Goal: Transaction & Acquisition: Purchase product/service

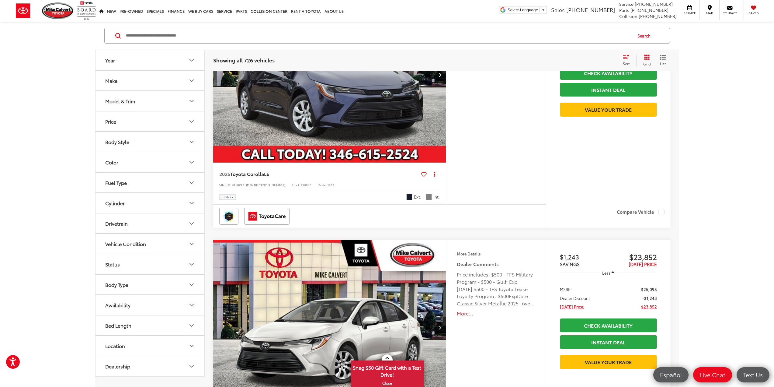
scroll to position [548, 0]
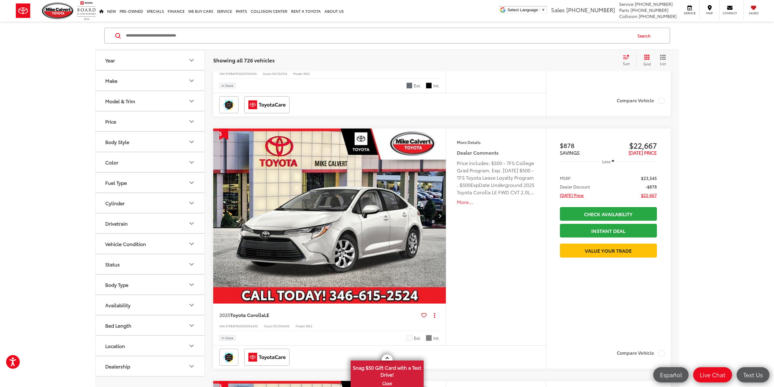
click at [170, 105] on button "Model & Trim" at bounding box center [151, 101] width 110 height 20
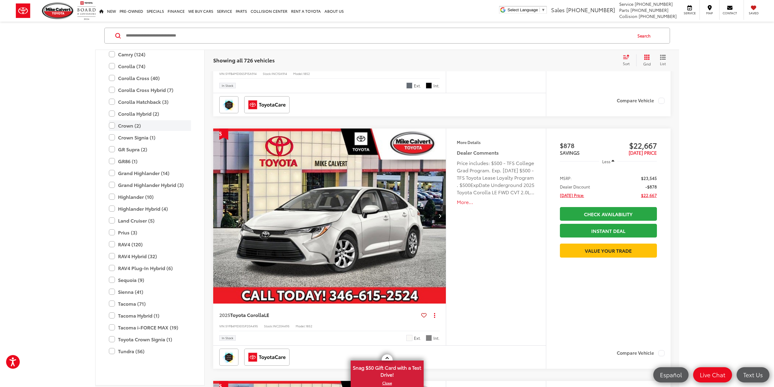
scroll to position [0, 0]
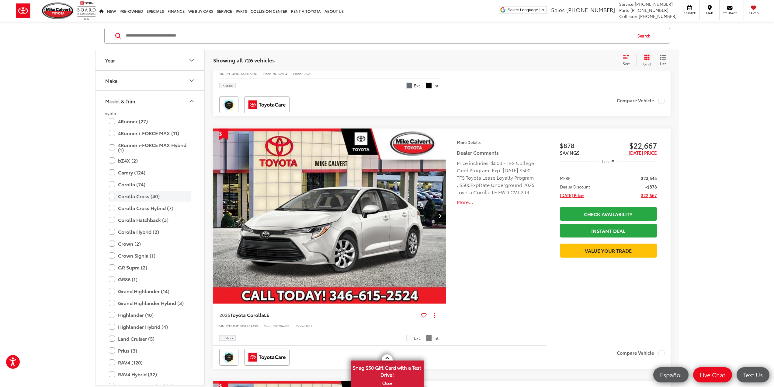
click at [154, 195] on label "Corolla Cross (40)" at bounding box center [150, 196] width 82 height 11
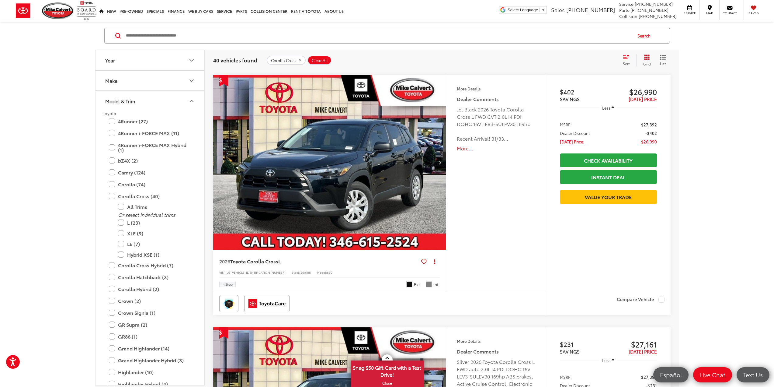
scroll to position [1846, 0]
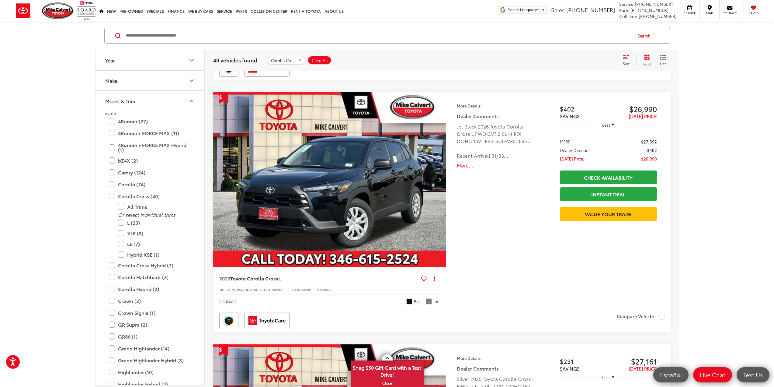
click at [108, 268] on div "Corolla Cross Hybrid (7) All Trims Or select individual trims Hybrid S (2) Hybr…" at bounding box center [150, 265] width 94 height 11
click at [111, 266] on label "Corolla Cross Hybrid (7)" at bounding box center [150, 265] width 82 height 11
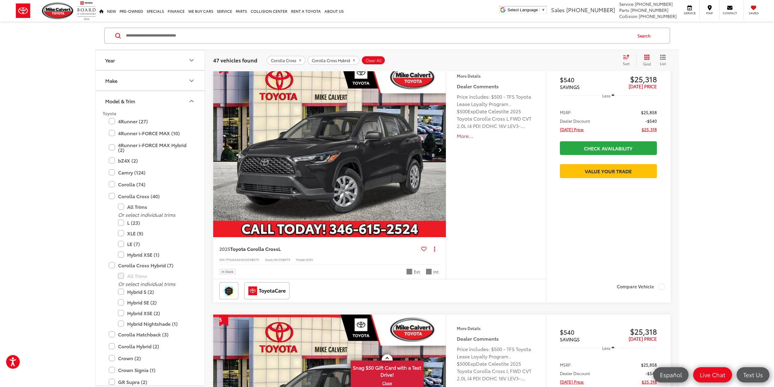
scroll to position [100, 0]
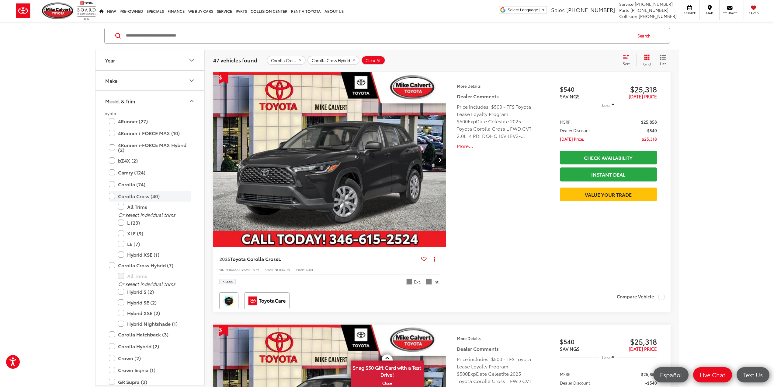
click at [110, 194] on label "Corolla Cross (40)" at bounding box center [150, 196] width 82 height 11
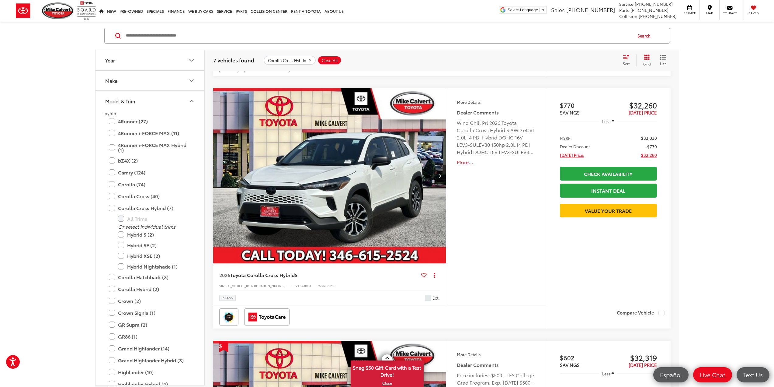
scroll to position [331, 0]
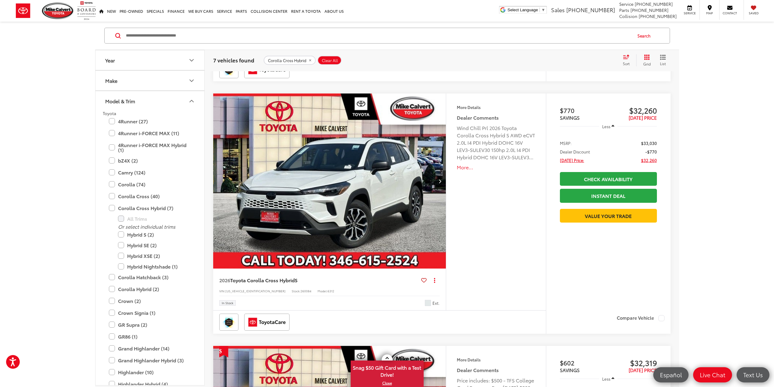
click at [362, 183] on img "2026 Toyota Corolla Cross Hybrid Hybrid S 0" at bounding box center [330, 181] width 234 height 176
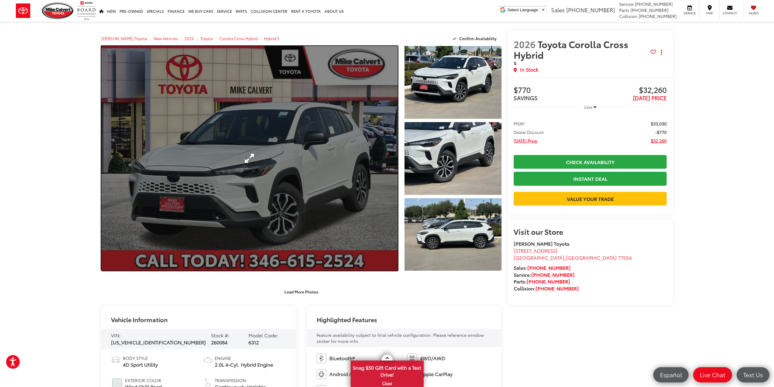
click at [378, 150] on link "Expand Photo 0" at bounding box center [249, 158] width 297 height 224
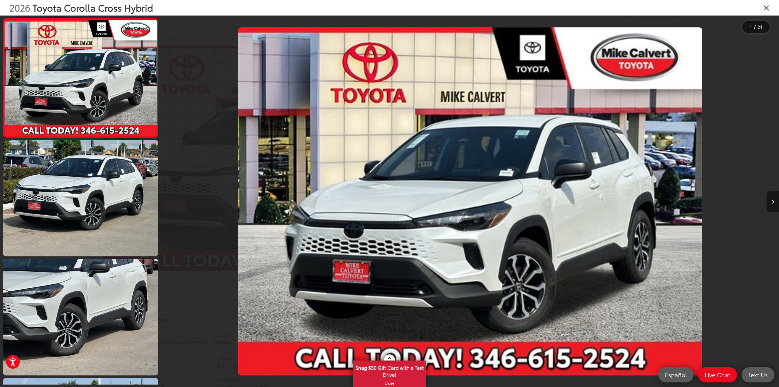
click at [773, 199] on button "Next image" at bounding box center [772, 201] width 12 height 21
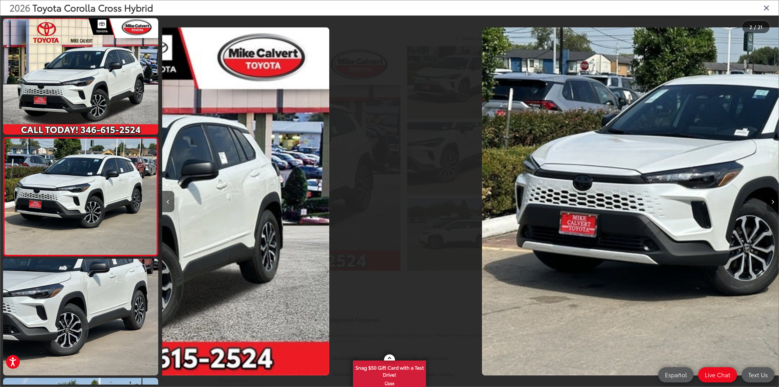
scroll to position [13, 0]
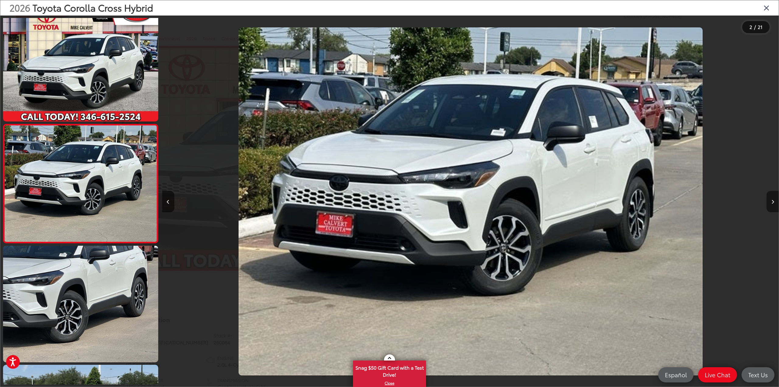
click at [773, 199] on button "Next image" at bounding box center [772, 201] width 12 height 21
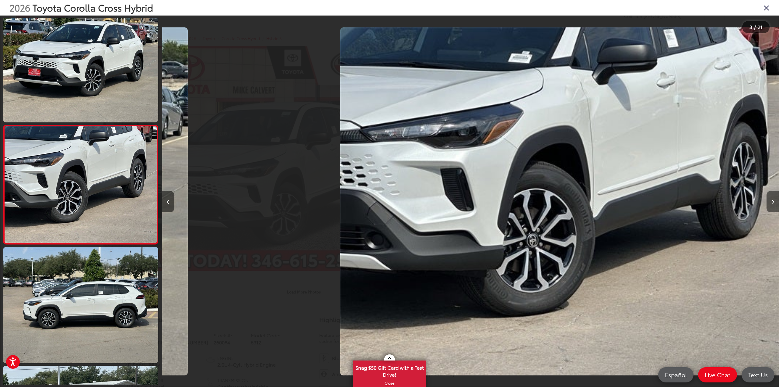
scroll to position [132, 0]
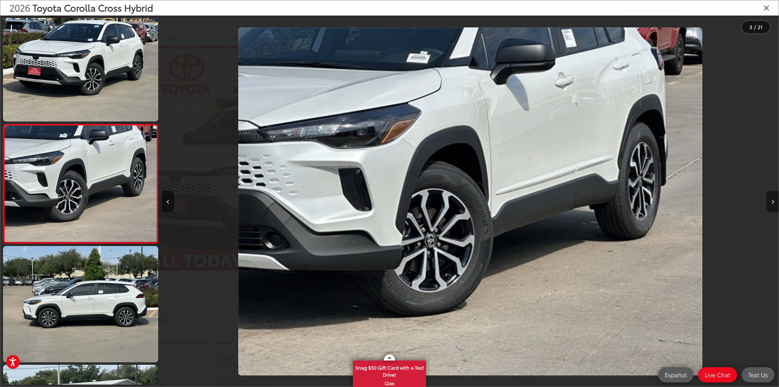
click at [773, 199] on button "Next image" at bounding box center [772, 201] width 12 height 21
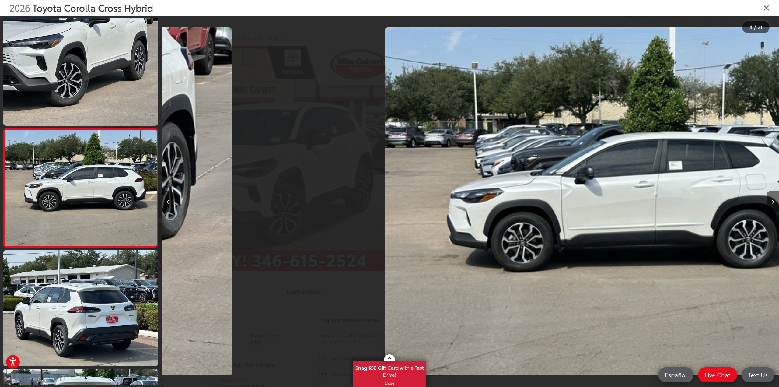
scroll to position [251, 0]
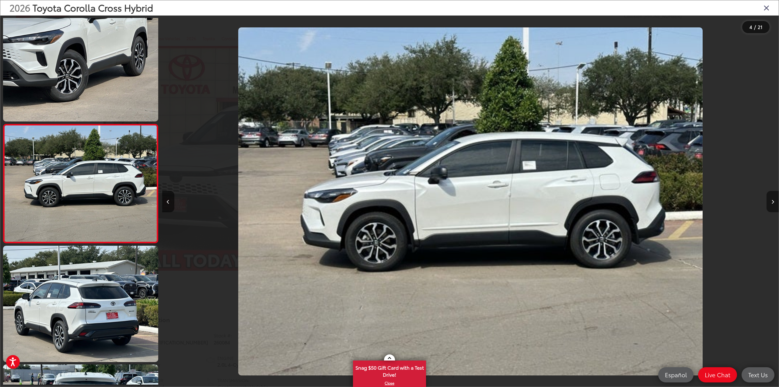
click at [773, 199] on button "Next image" at bounding box center [772, 201] width 12 height 21
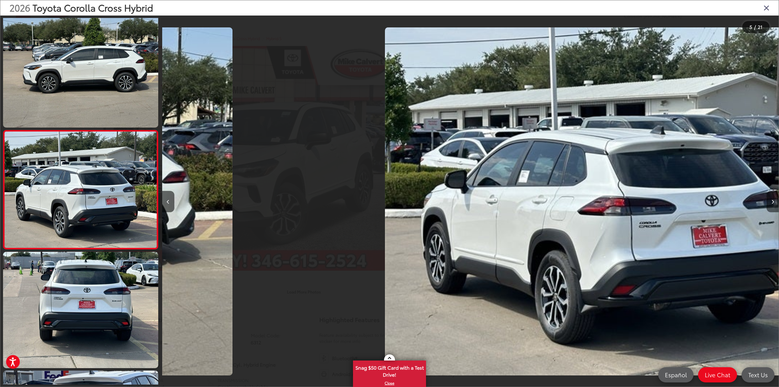
scroll to position [369, 0]
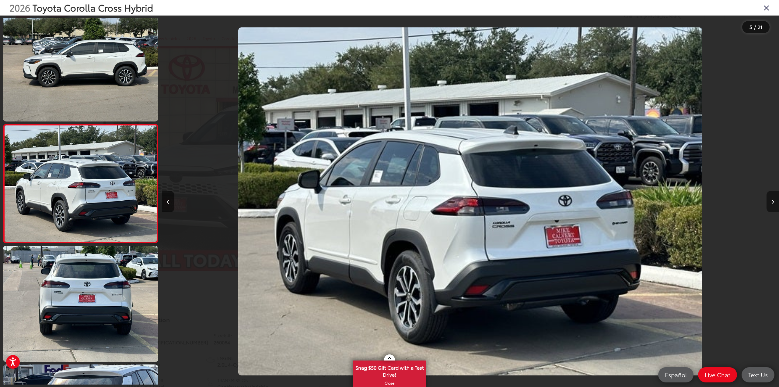
click at [773, 199] on button "Next image" at bounding box center [772, 201] width 12 height 21
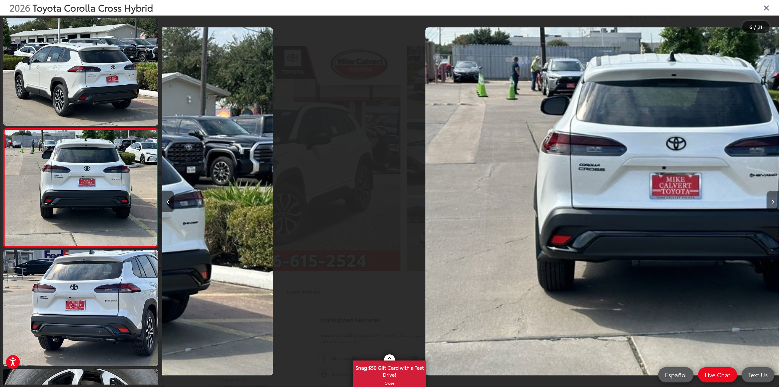
scroll to position [488, 0]
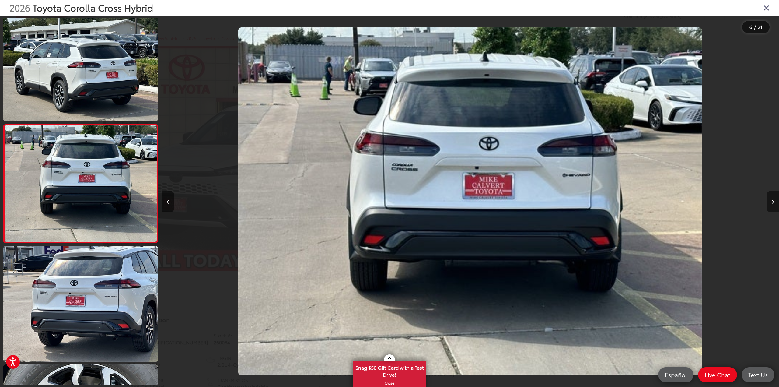
click at [773, 199] on button "Next image" at bounding box center [772, 201] width 12 height 21
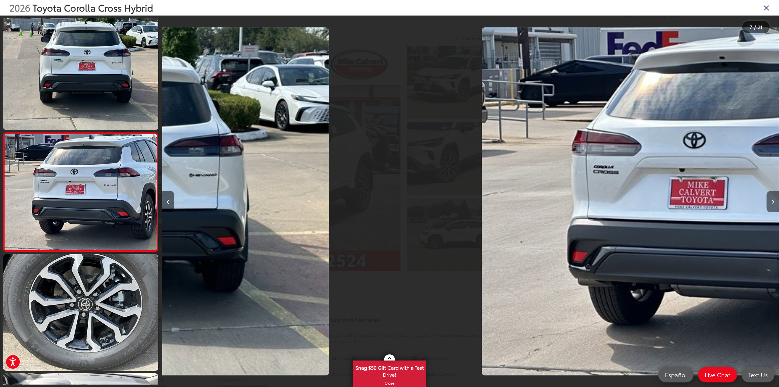
scroll to position [607, 0]
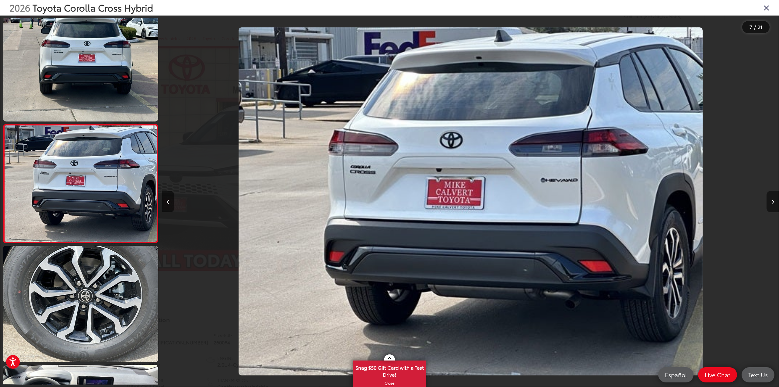
click at [773, 199] on button "Next image" at bounding box center [772, 201] width 12 height 21
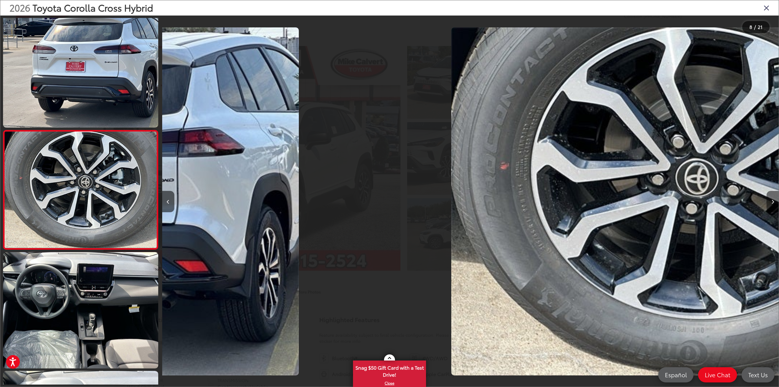
scroll to position [725, 0]
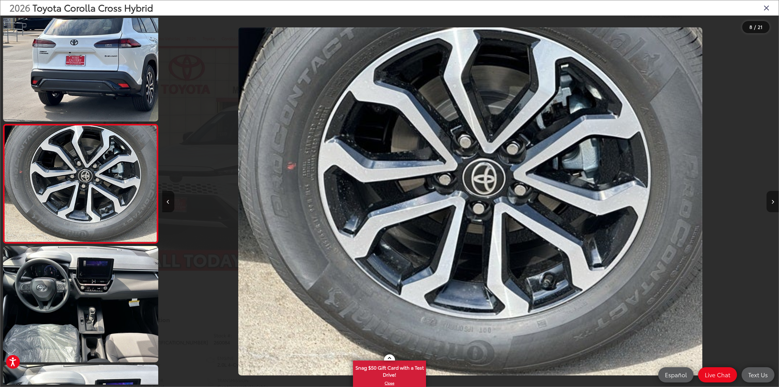
click at [773, 199] on button "Next image" at bounding box center [772, 201] width 12 height 21
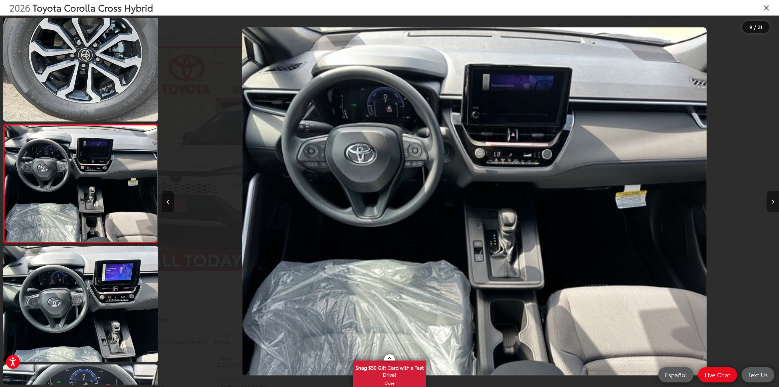
scroll to position [0, 4931]
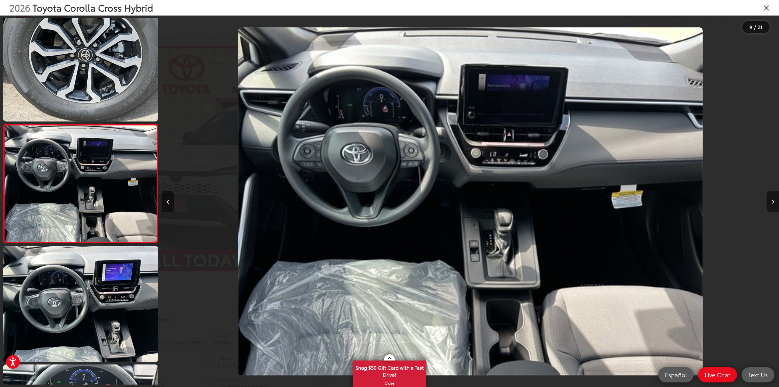
click at [773, 199] on button "Next image" at bounding box center [772, 201] width 12 height 21
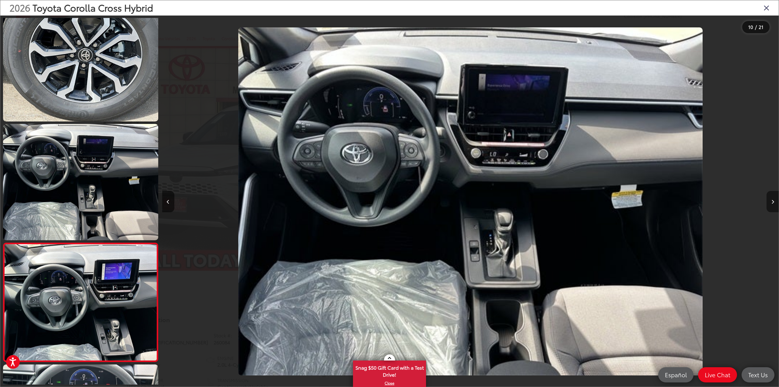
scroll to position [0, 0]
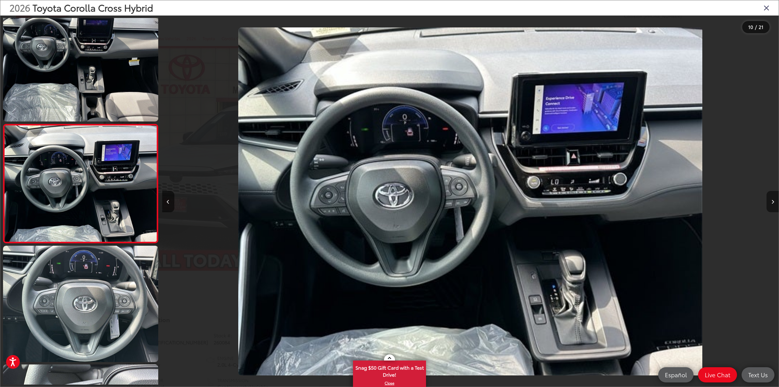
click at [773, 199] on button "Next image" at bounding box center [772, 201] width 12 height 21
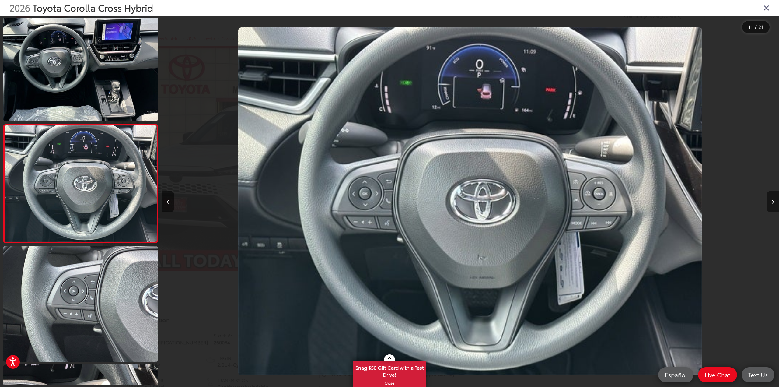
click at [773, 199] on button "Next image" at bounding box center [772, 201] width 12 height 21
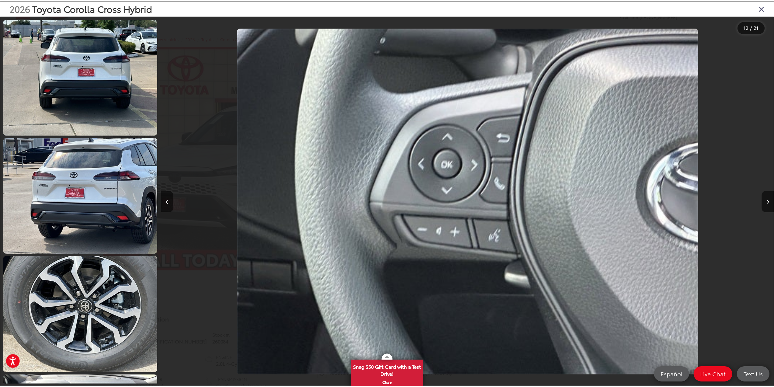
scroll to position [592, 0]
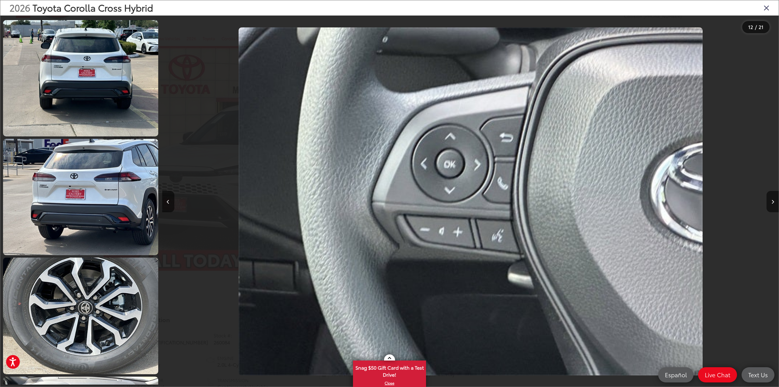
click at [765, 7] on icon "Close gallery" at bounding box center [766, 8] width 6 height 8
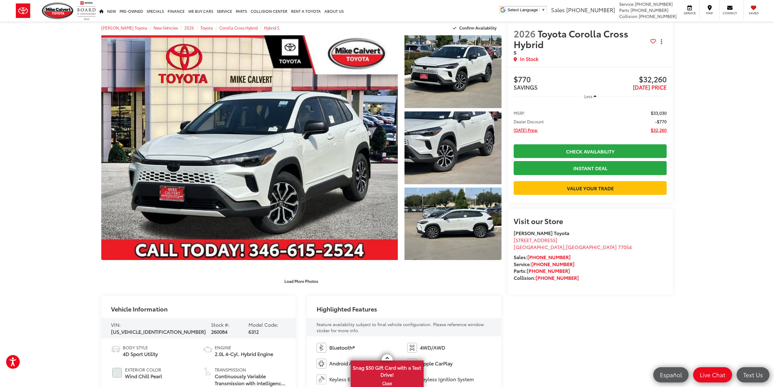
scroll to position [0, 0]
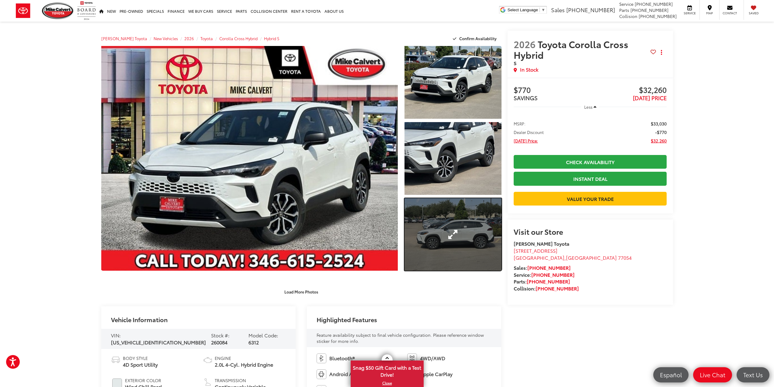
click at [451, 235] on link "Expand Photo 3" at bounding box center [453, 234] width 97 height 73
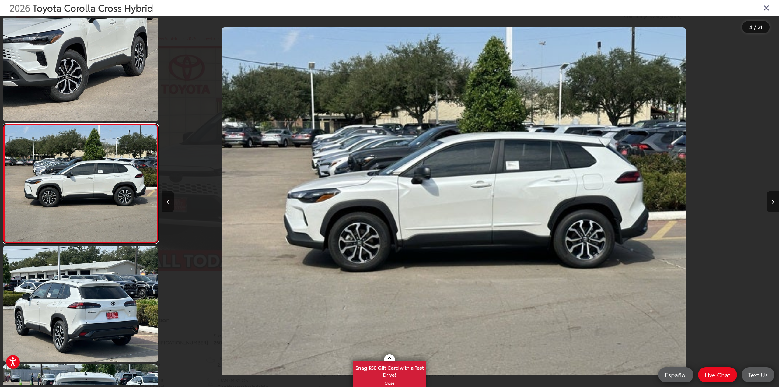
scroll to position [0, 1849]
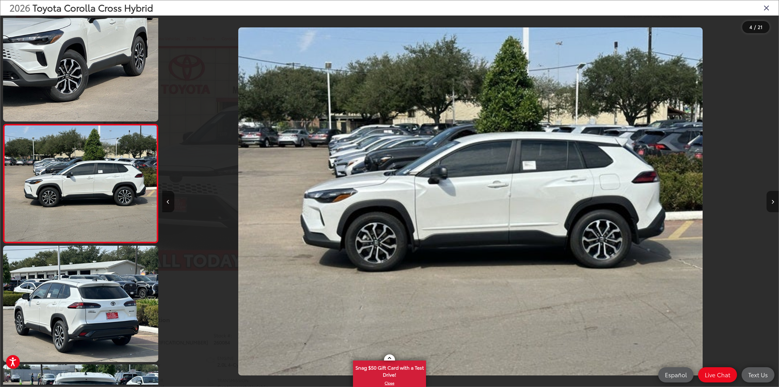
click at [774, 199] on button "Next image" at bounding box center [772, 201] width 12 height 21
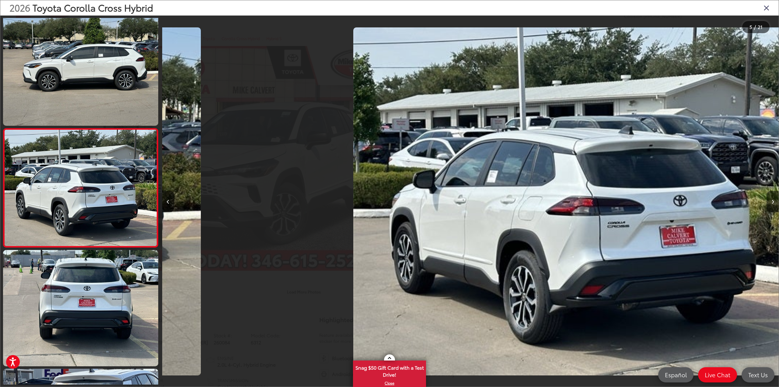
scroll to position [369, 0]
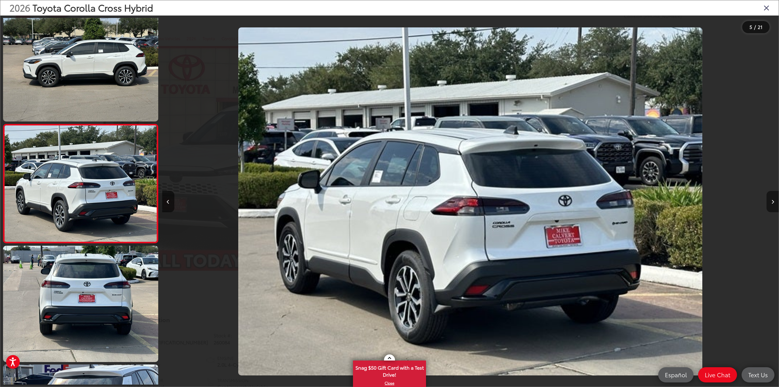
click at [774, 199] on button "Next image" at bounding box center [772, 201] width 12 height 21
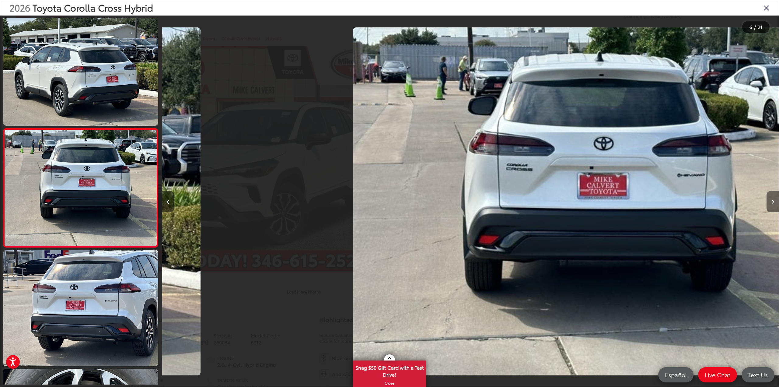
scroll to position [488, 0]
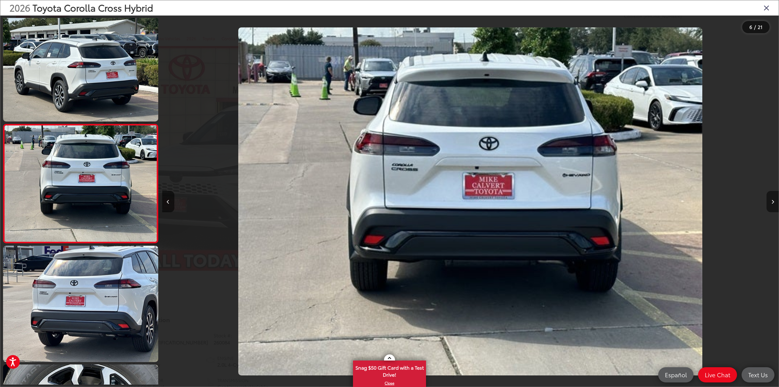
click at [774, 199] on button "Next image" at bounding box center [772, 201] width 12 height 21
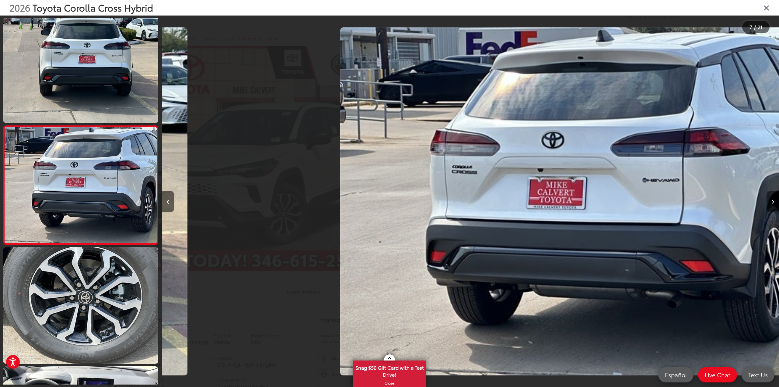
scroll to position [607, 0]
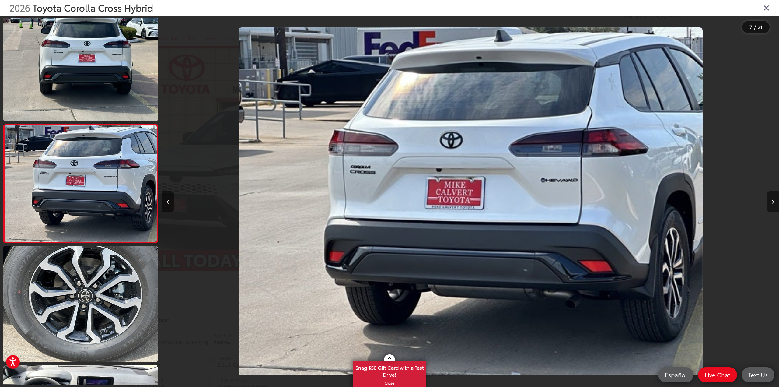
click at [774, 199] on button "Next image" at bounding box center [772, 201] width 12 height 21
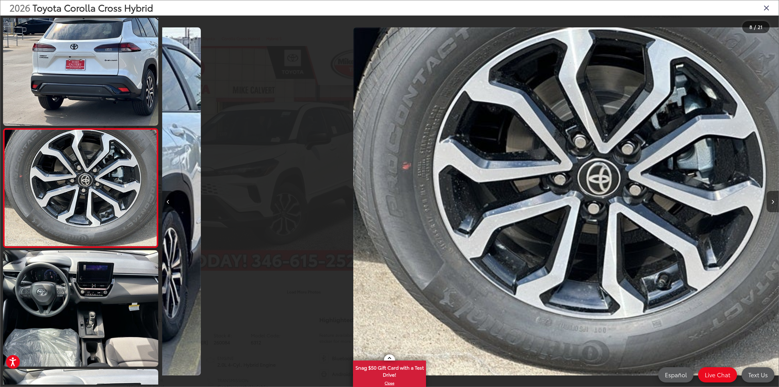
scroll to position [725, 0]
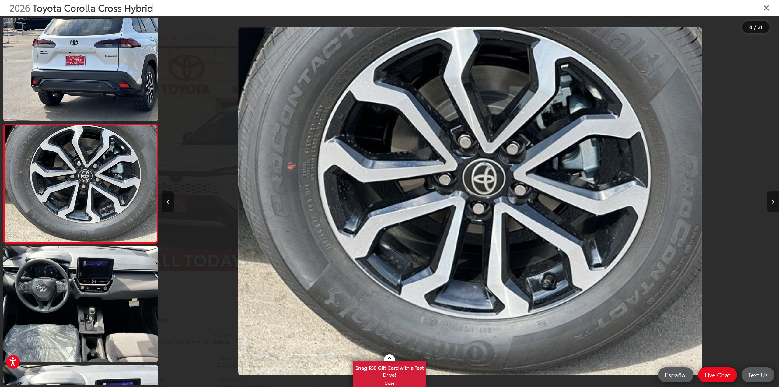
click at [774, 199] on button "Next image" at bounding box center [772, 201] width 12 height 21
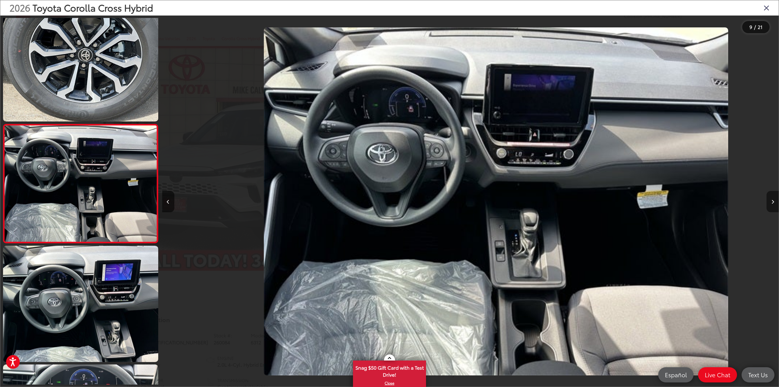
scroll to position [0, 4931]
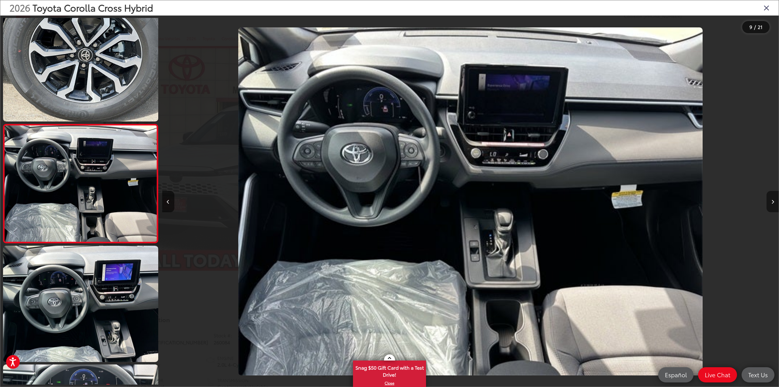
click at [774, 199] on button "Next image" at bounding box center [772, 201] width 12 height 21
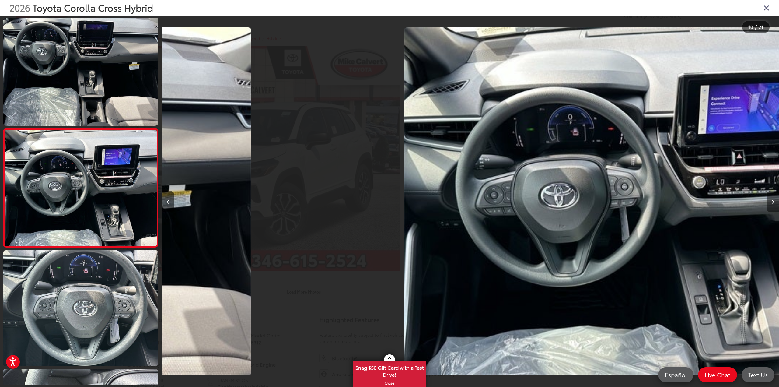
scroll to position [963, 0]
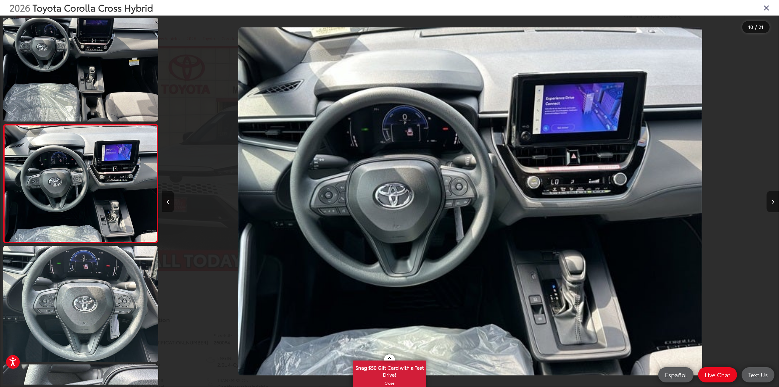
click at [774, 199] on button "Next image" at bounding box center [772, 201] width 12 height 21
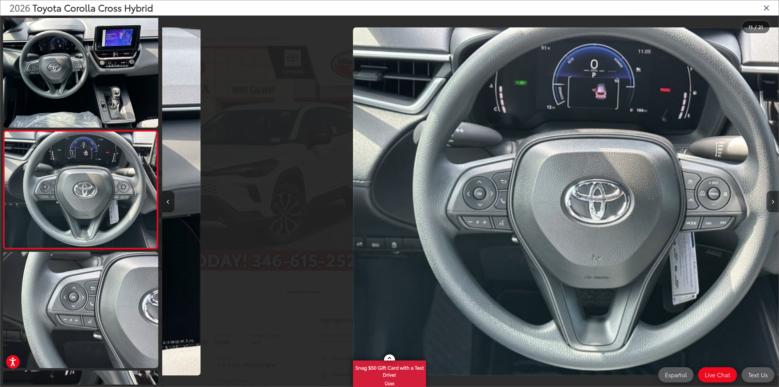
scroll to position [1081, 0]
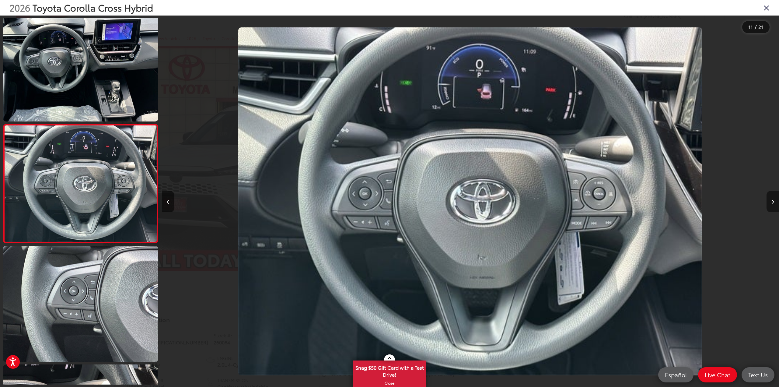
click at [774, 199] on button "Next image" at bounding box center [772, 201] width 12 height 21
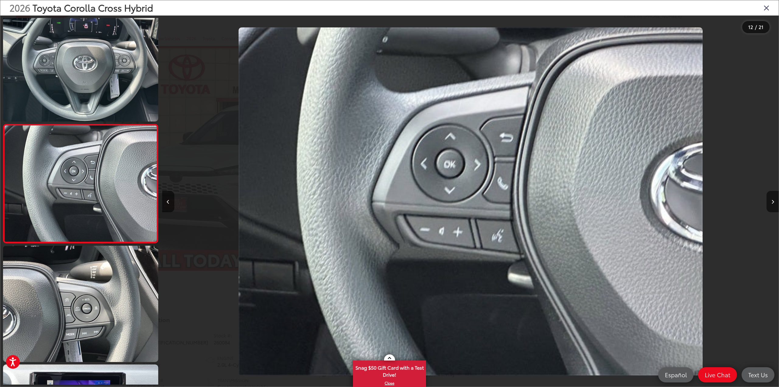
click at [722, 232] on div at bounding box center [701, 201] width 154 height 371
drag, startPoint x: 767, startPoint y: 9, endPoint x: 760, endPoint y: 12, distance: 7.9
click at [766, 9] on icon "Close gallery" at bounding box center [766, 8] width 6 height 8
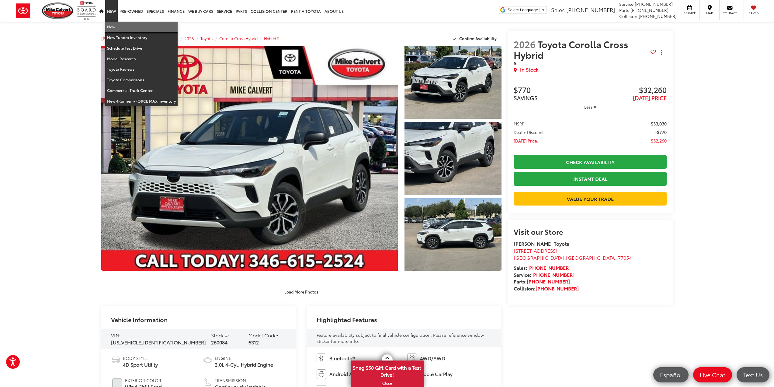
click at [115, 30] on link "New" at bounding box center [141, 27] width 72 height 11
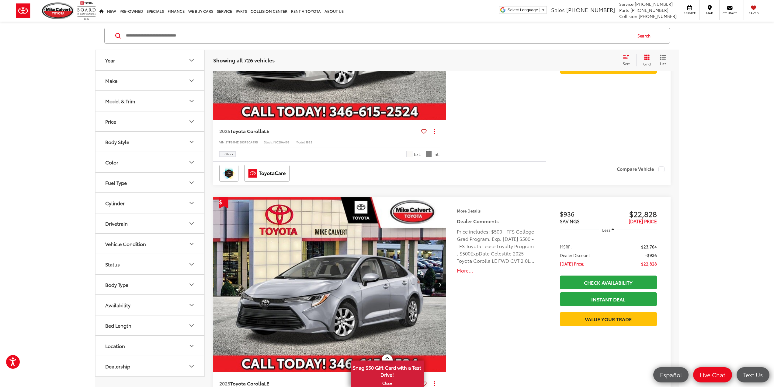
scroll to position [913, 0]
